Goal: Find specific page/section: Find specific page/section

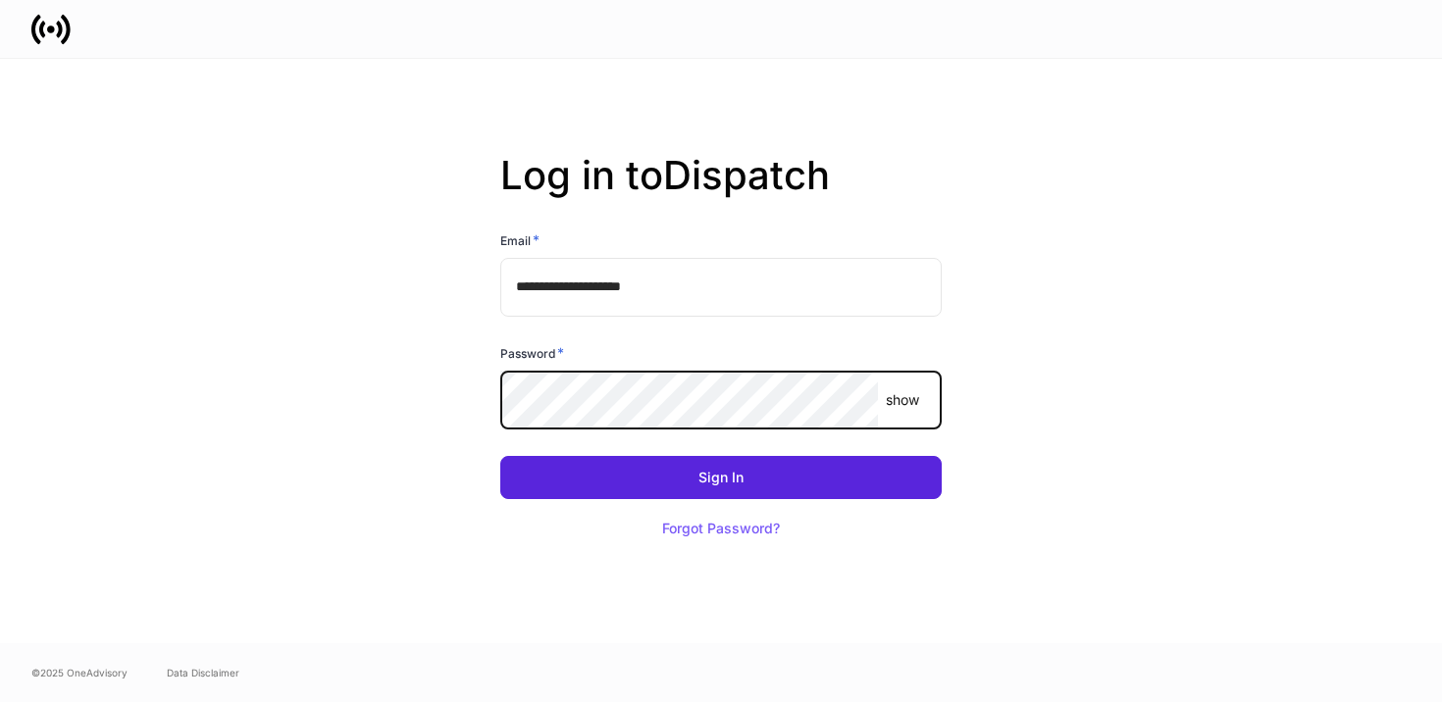
click at [500, 456] on button "Sign In" at bounding box center [720, 477] width 441 height 43
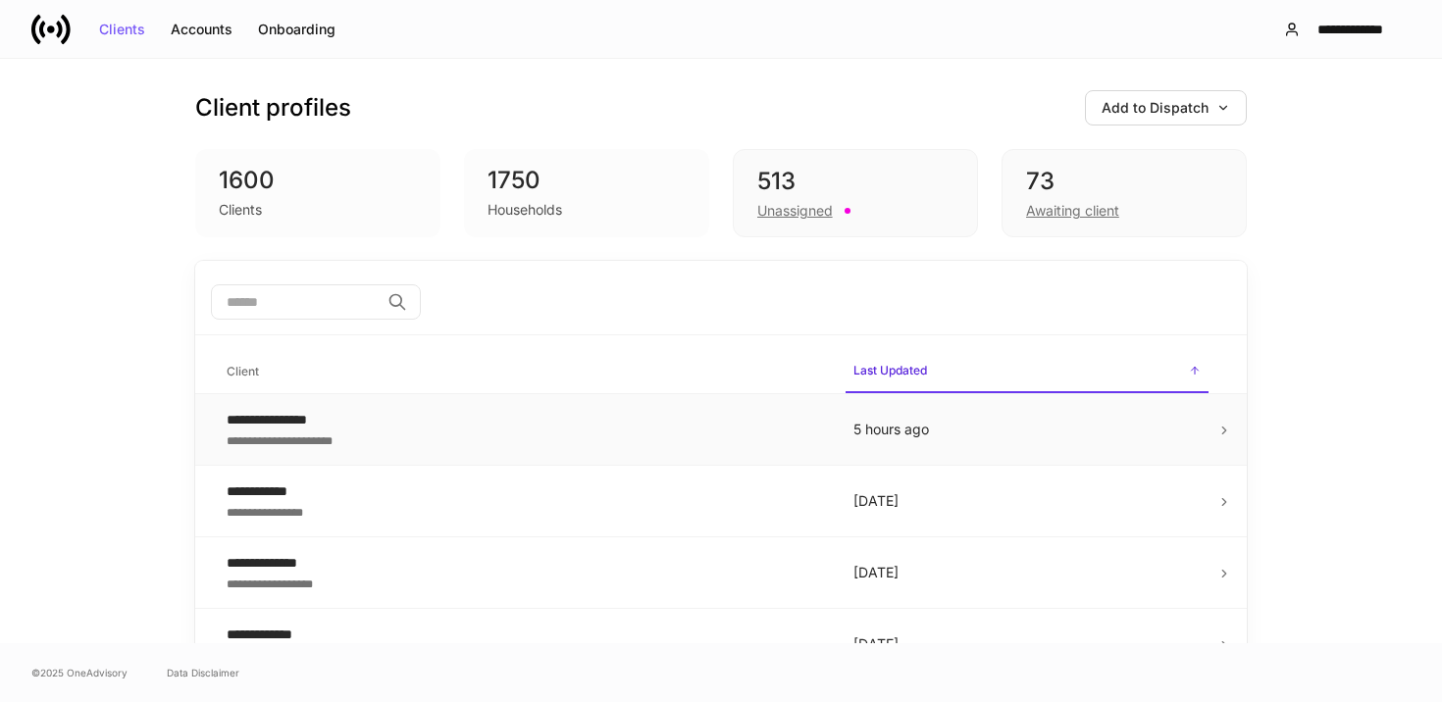
click at [429, 430] on div "**********" at bounding box center [524, 440] width 595 height 20
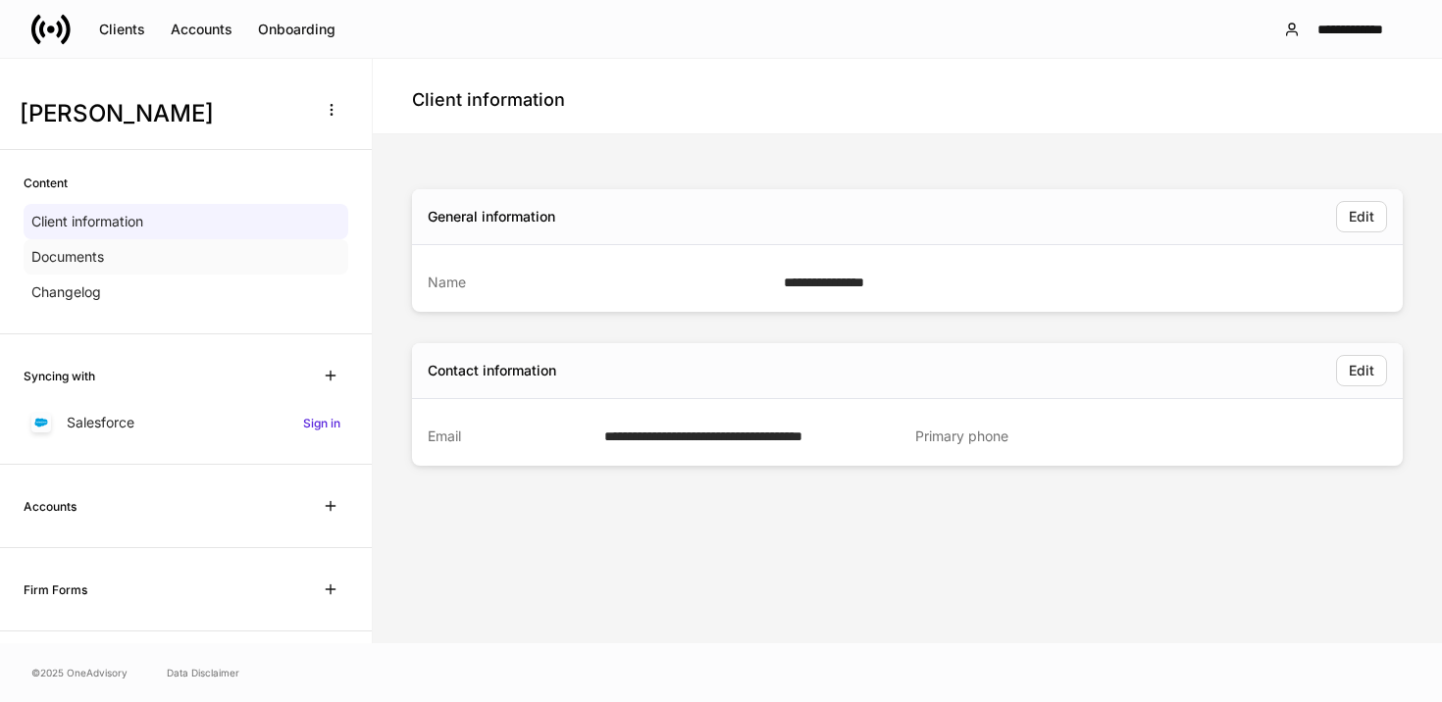
click at [151, 262] on div "Documents" at bounding box center [186, 256] width 325 height 35
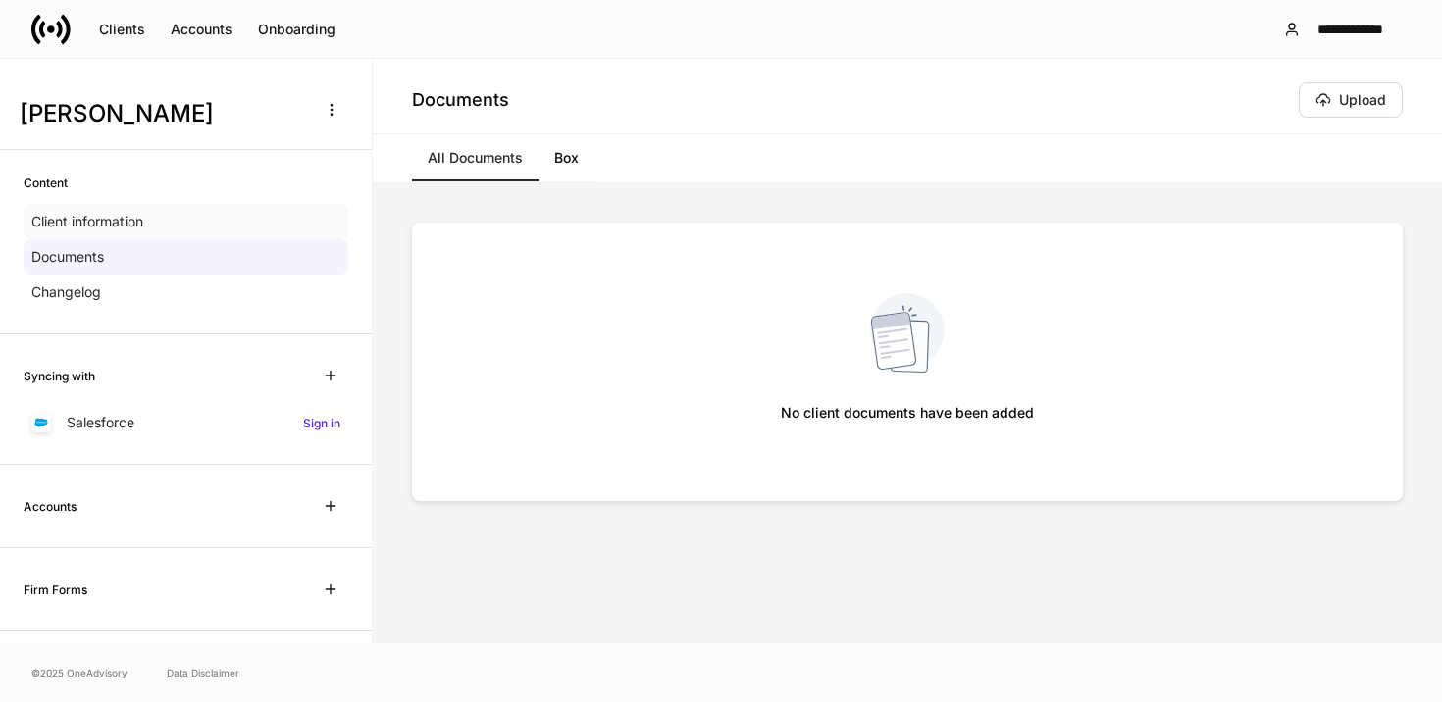
click at [181, 229] on div "Client information" at bounding box center [186, 221] width 325 height 35
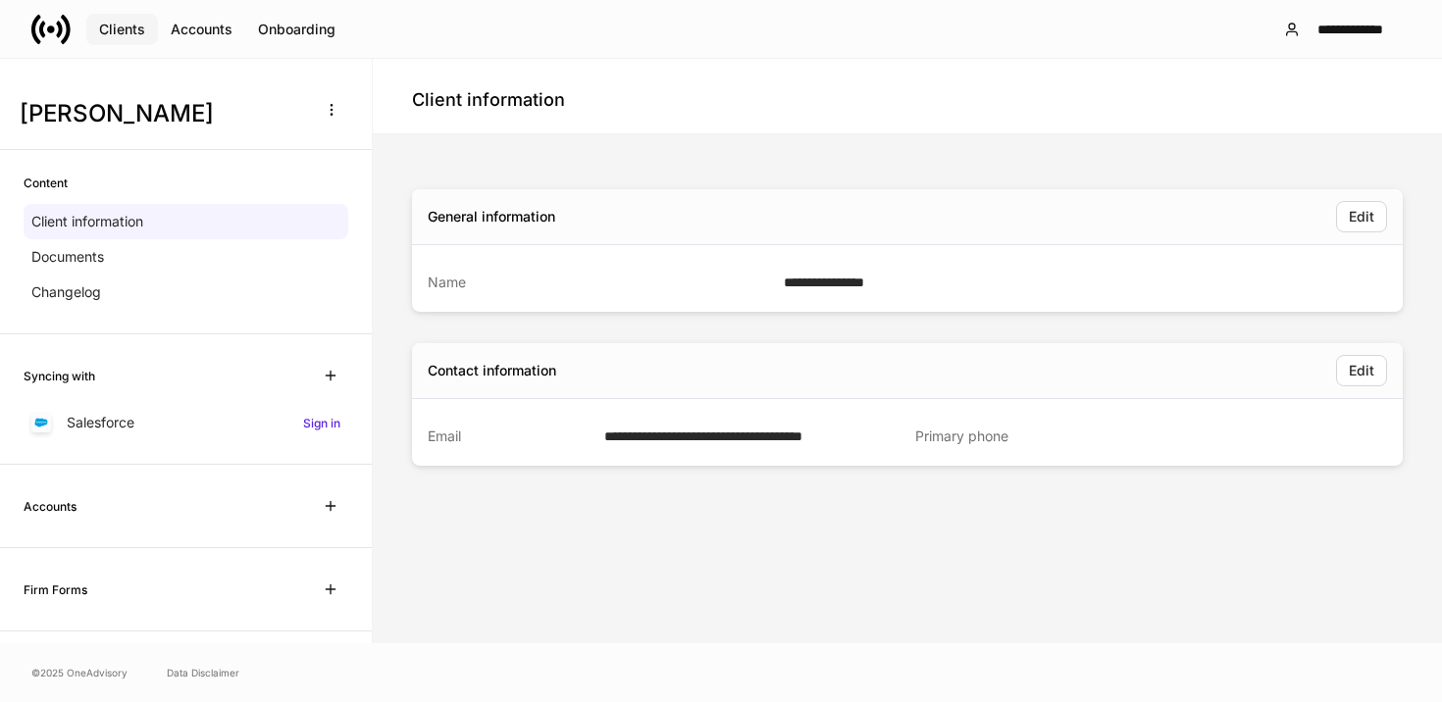
click at [127, 37] on button "Clients" at bounding box center [122, 29] width 72 height 31
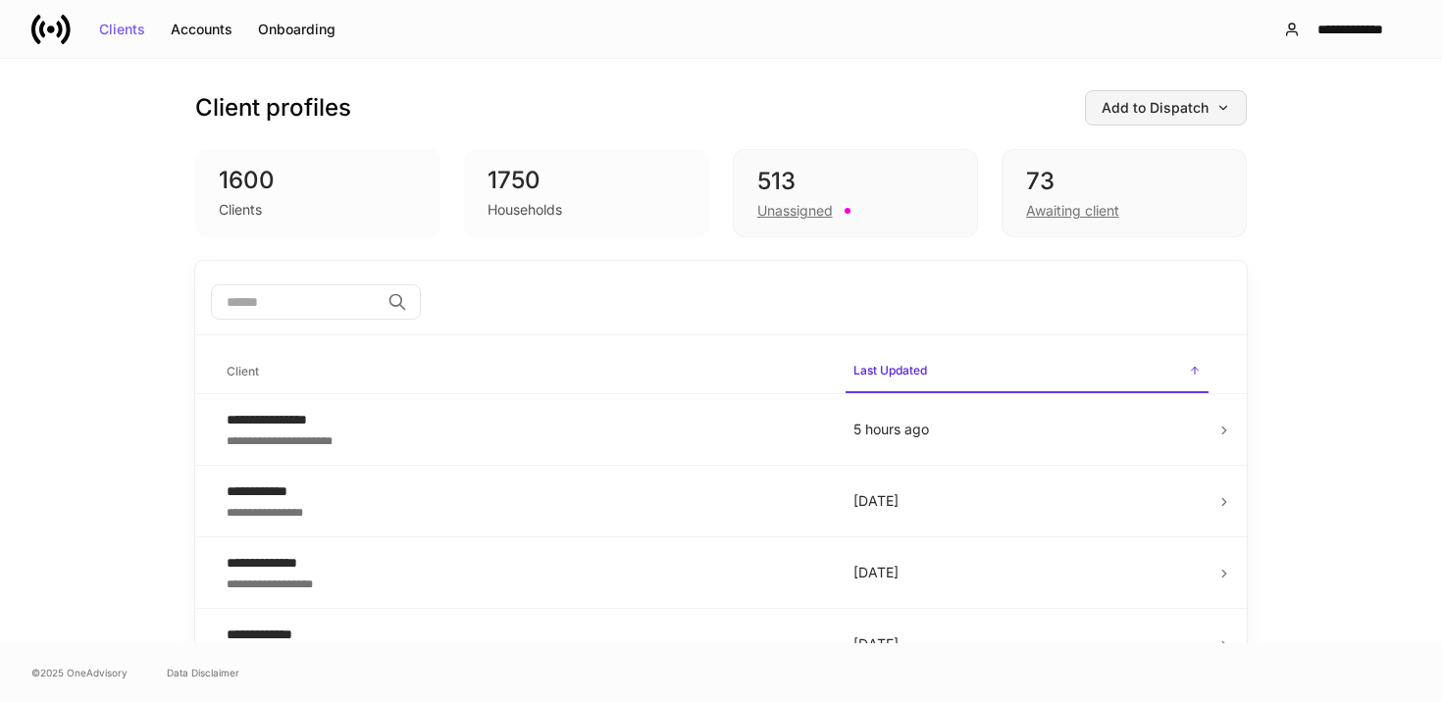
click at [1143, 114] on div "Add to Dispatch" at bounding box center [1166, 108] width 129 height 14
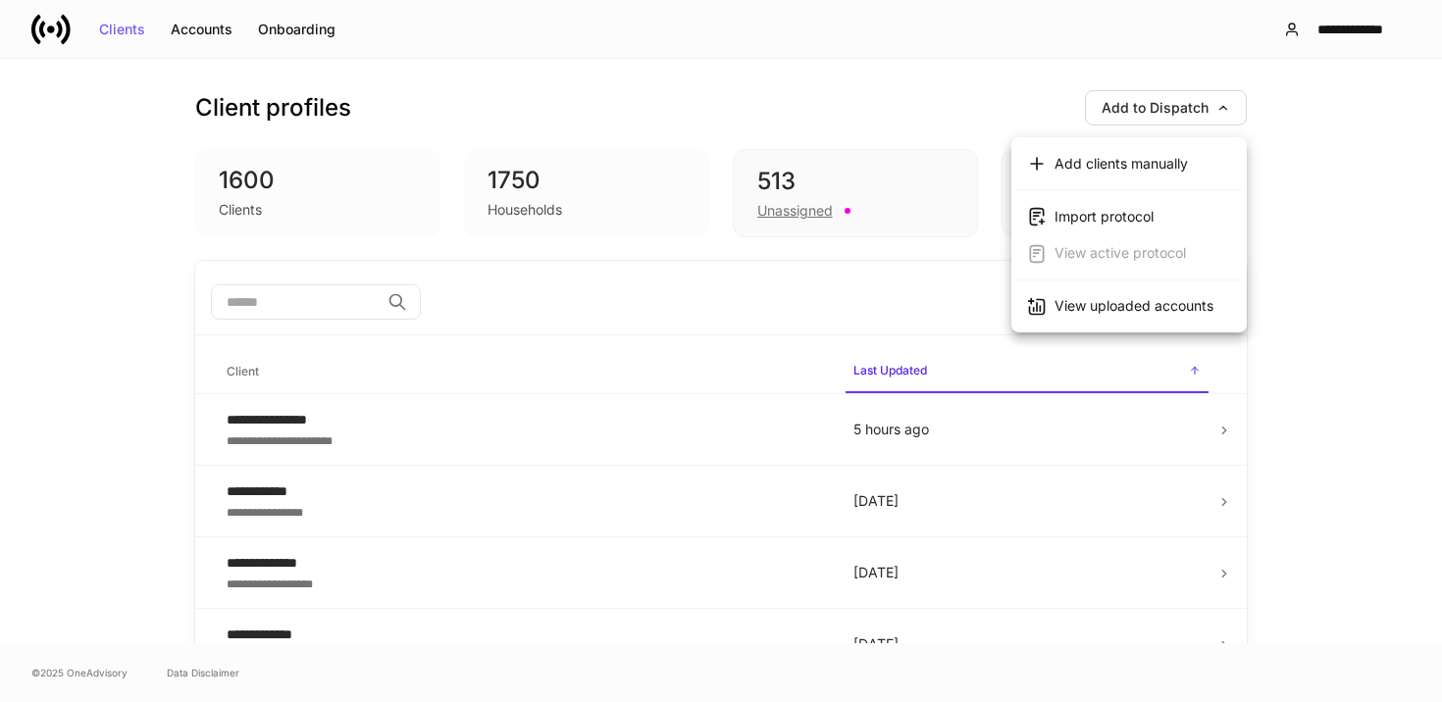
click at [867, 78] on div at bounding box center [721, 351] width 1442 height 702
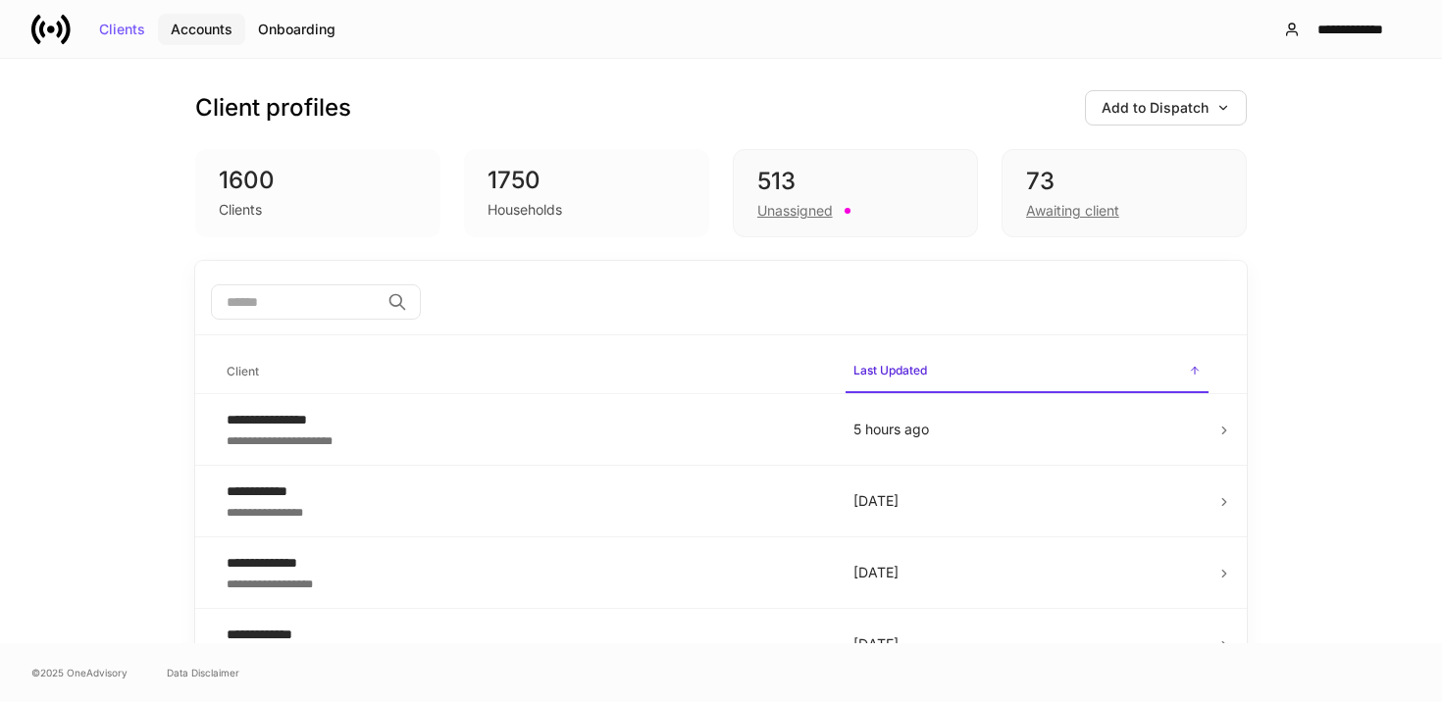
click at [200, 23] on div "Accounts" at bounding box center [202, 30] width 62 height 14
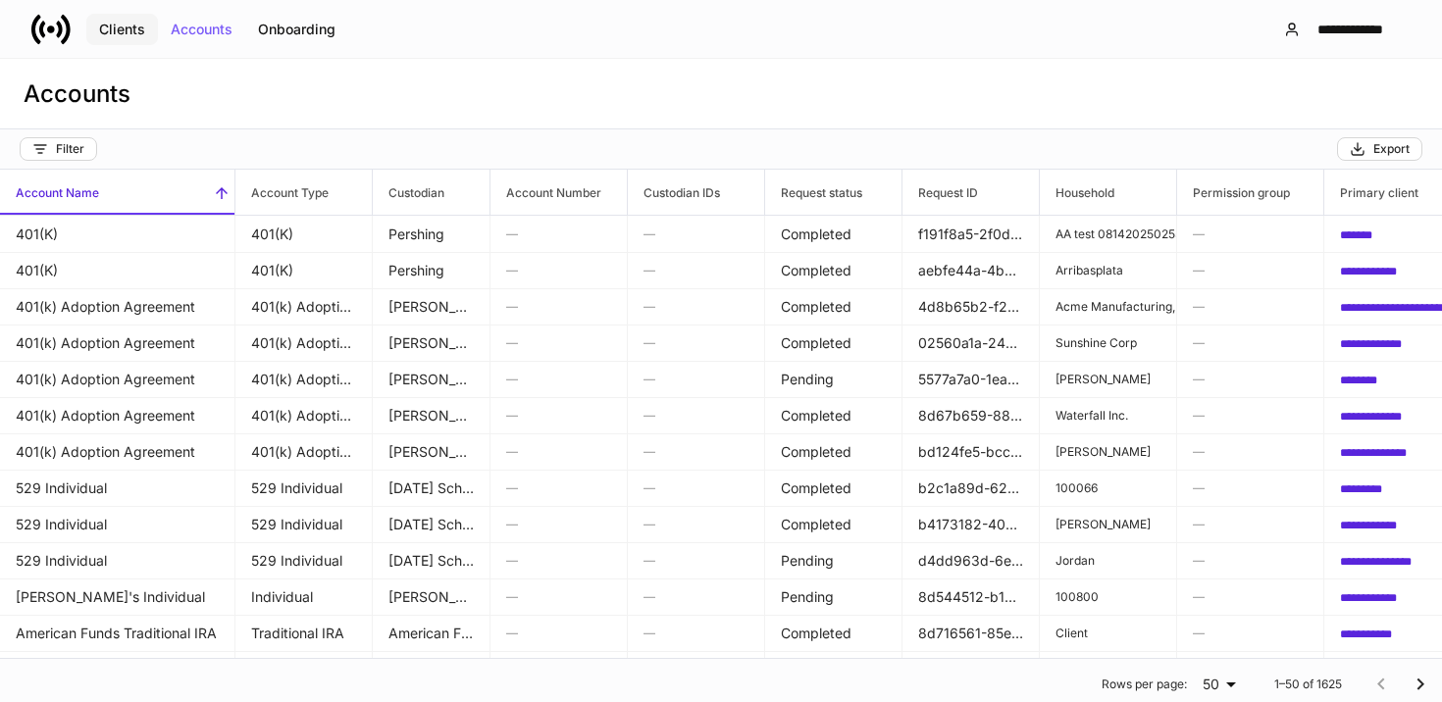
click at [128, 28] on div "Clients" at bounding box center [122, 30] width 46 height 14
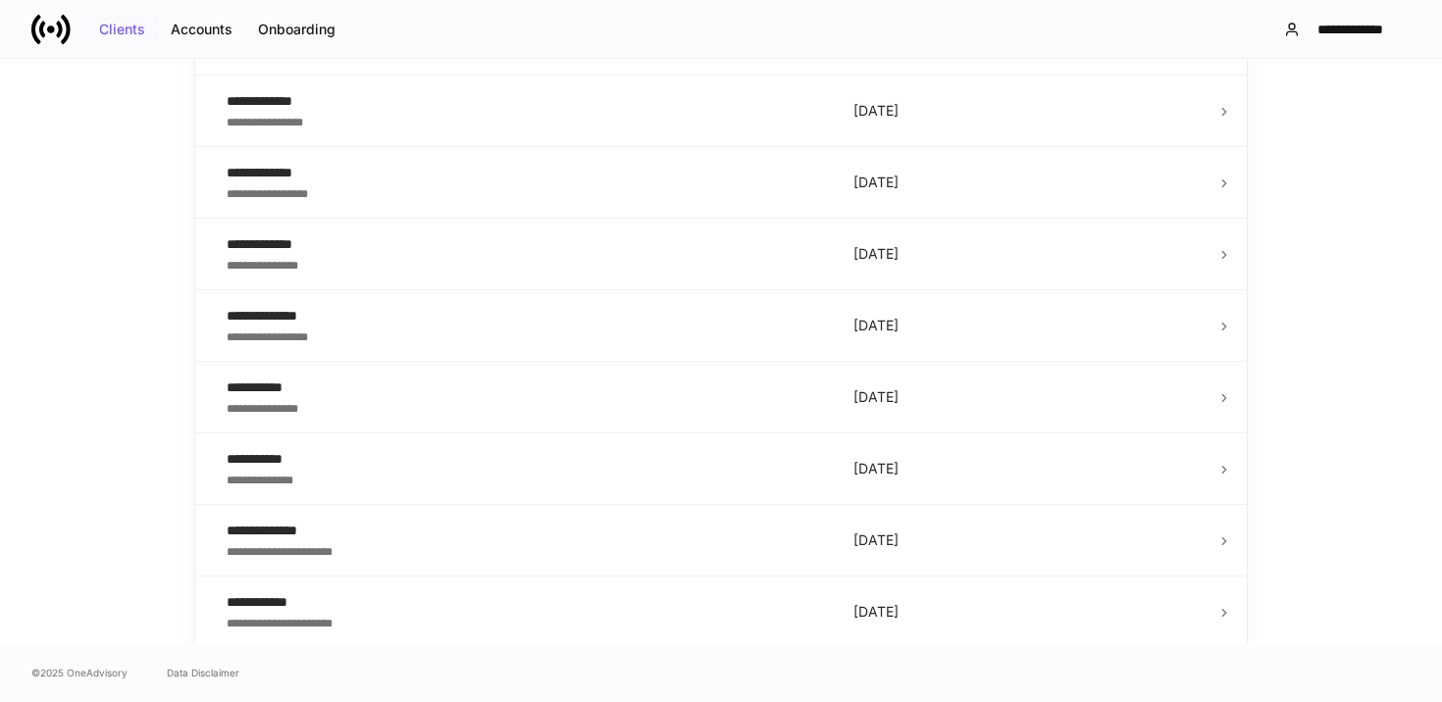
scroll to position [742, 0]
